Goal: Find specific page/section: Find specific page/section

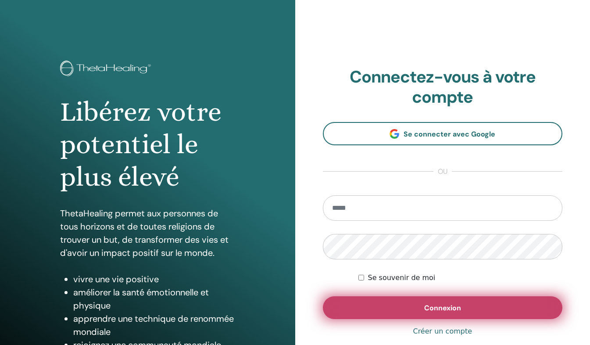
type input "**********"
click at [413, 307] on button "Connexion" at bounding box center [443, 307] width 240 height 23
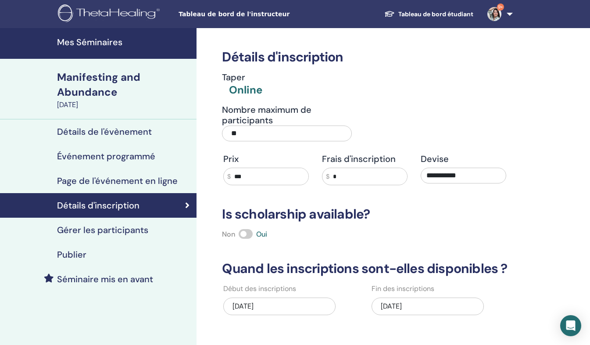
click at [115, 134] on h4 "Détails de l'évènement" at bounding box center [104, 131] width 95 height 11
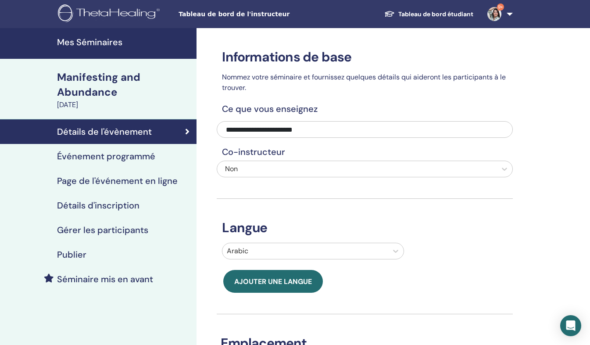
click at [109, 210] on h4 "Détails d'inscription" at bounding box center [98, 205] width 82 height 11
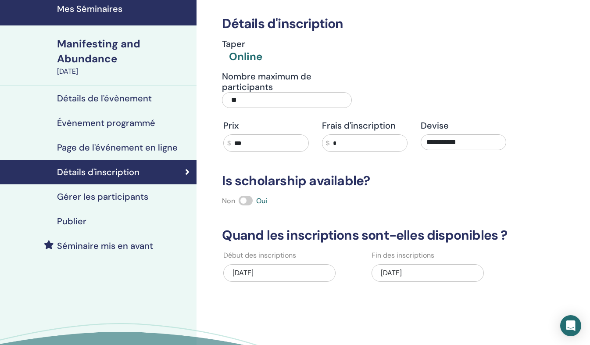
scroll to position [30, 0]
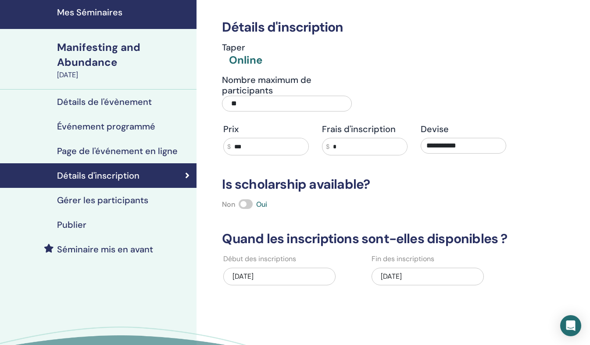
click at [70, 224] on h4 "Publier" at bounding box center [71, 224] width 29 height 11
